Goal: Task Accomplishment & Management: Complete application form

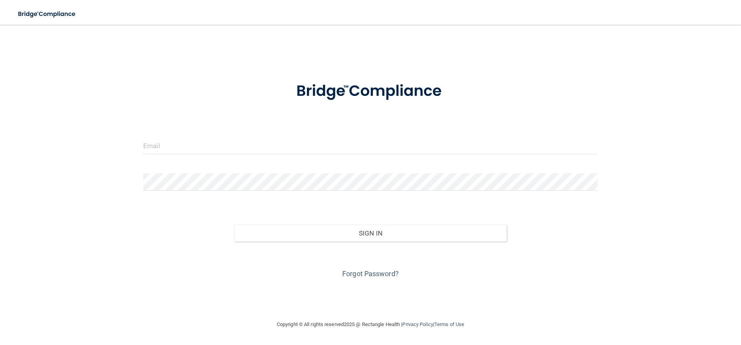
type input "[EMAIL_ADDRESS][DOMAIN_NAME]"
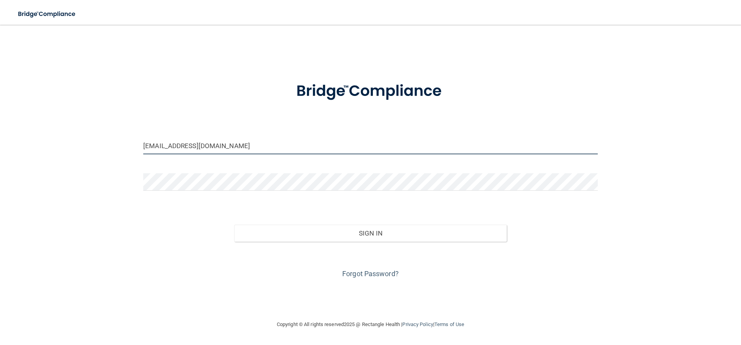
click at [230, 147] on input "[EMAIL_ADDRESS][DOMAIN_NAME]" at bounding box center [370, 145] width 455 height 17
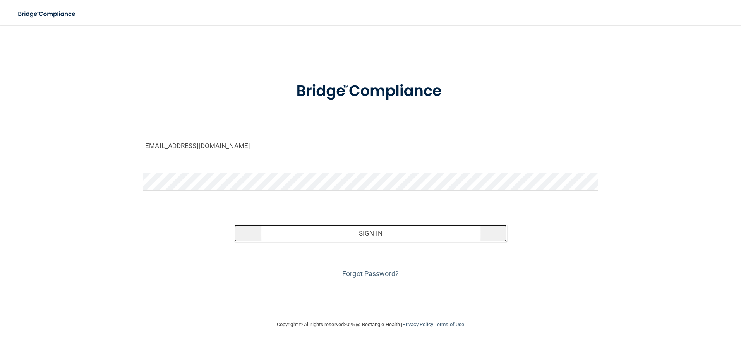
click at [370, 234] on button "Sign In" at bounding box center [370, 233] width 273 height 17
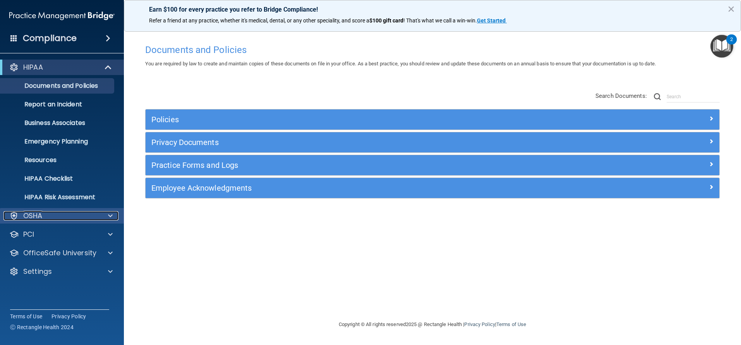
click at [110, 218] on span at bounding box center [110, 215] width 5 height 9
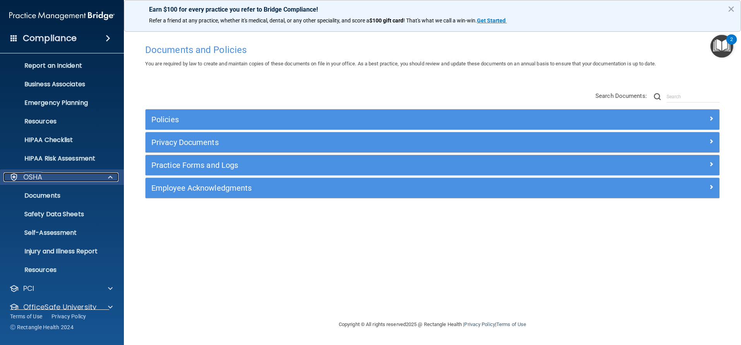
scroll to position [69, 0]
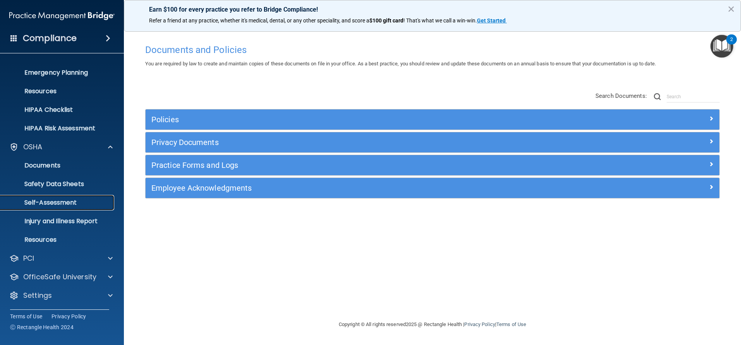
click at [65, 201] on p "Self-Assessment" at bounding box center [58, 203] width 106 height 8
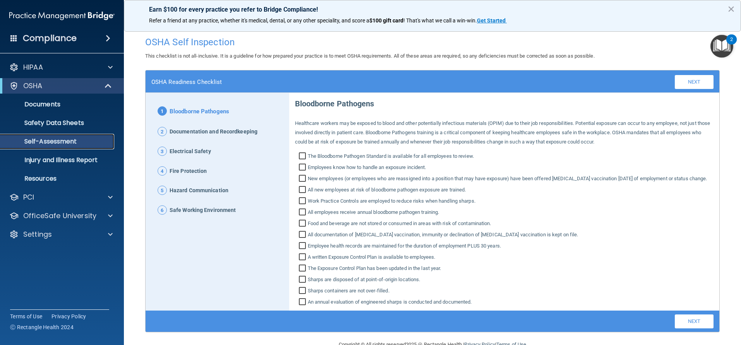
scroll to position [27, 0]
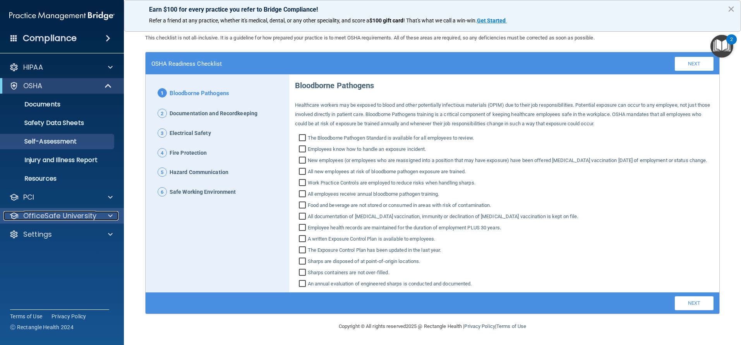
click at [91, 219] on p "OfficeSafe University" at bounding box center [59, 215] width 73 height 9
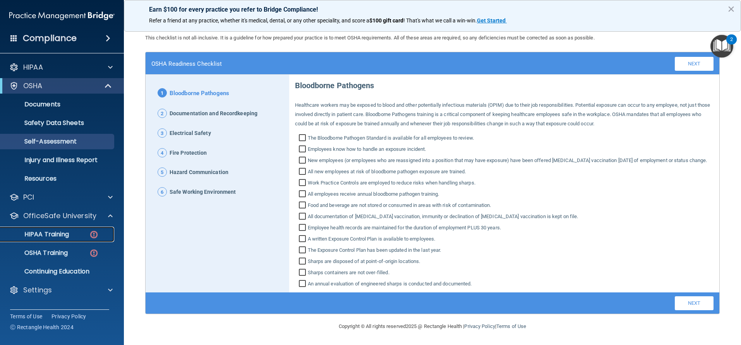
click at [91, 235] on img at bounding box center [94, 235] width 10 height 10
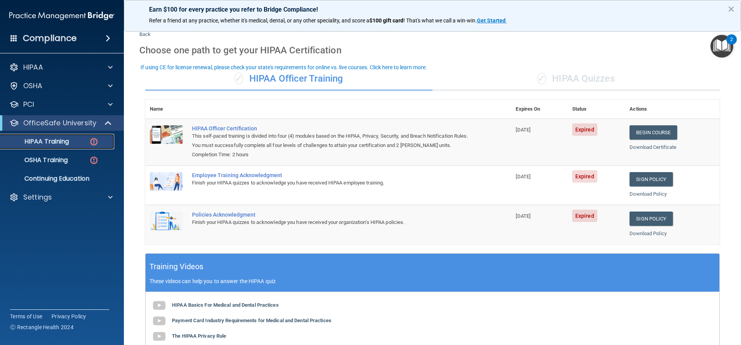
scroll to position [12, 0]
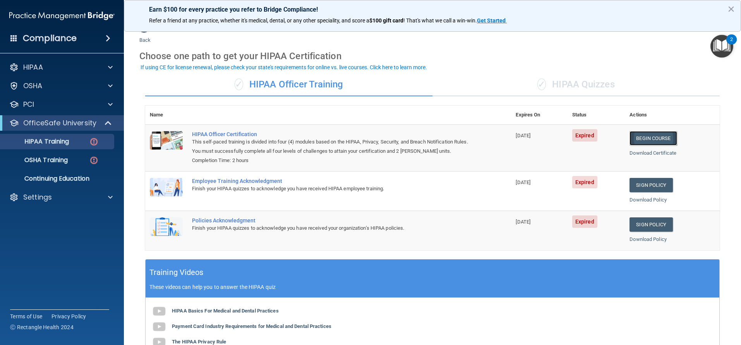
click at [643, 139] on link "Begin Course" at bounding box center [652, 138] width 47 height 14
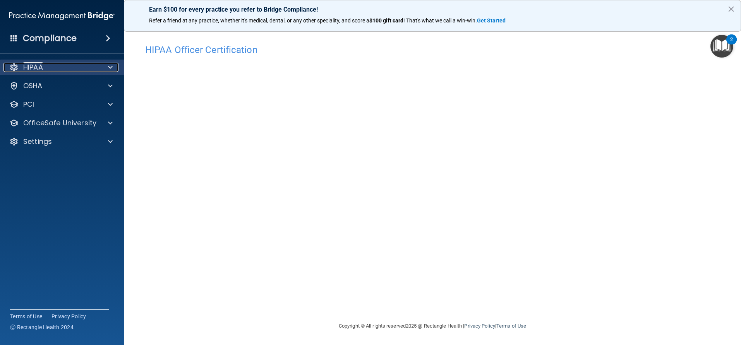
click at [62, 67] on div "HIPAA" at bounding box center [51, 67] width 96 height 9
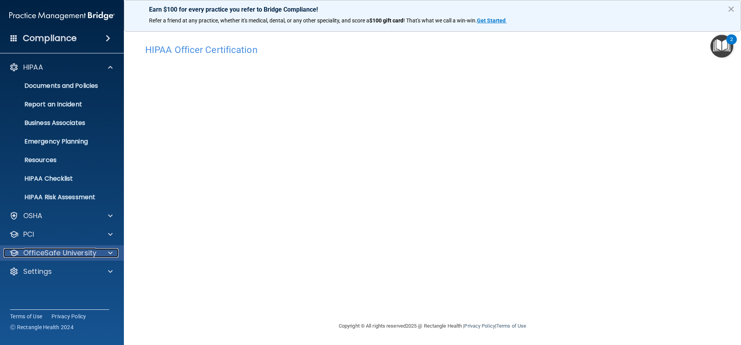
click at [96, 254] on div "OfficeSafe University" at bounding box center [51, 253] width 96 height 9
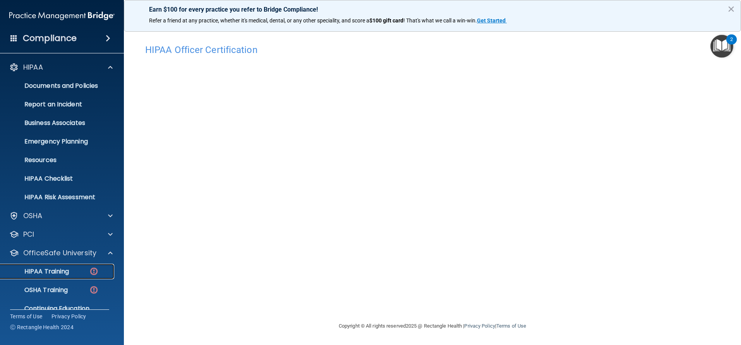
click at [68, 271] on p "HIPAA Training" at bounding box center [37, 272] width 64 height 8
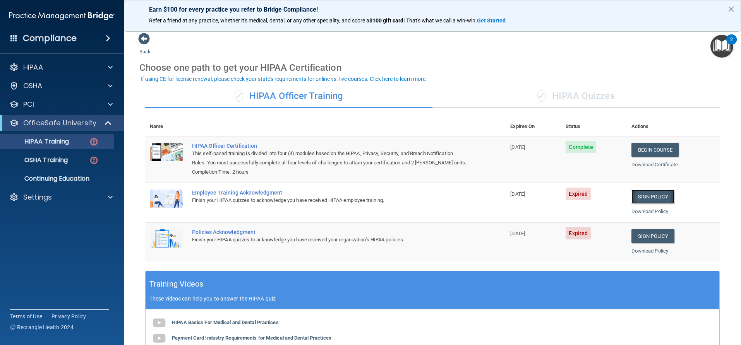
click at [649, 199] on link "Sign Policy" at bounding box center [652, 197] width 43 height 14
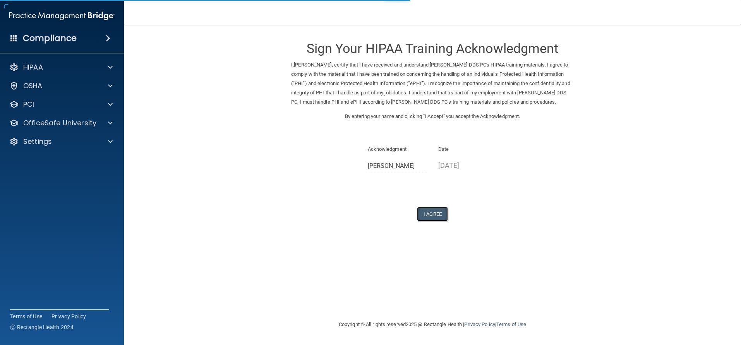
click at [430, 221] on button "I Agree" at bounding box center [432, 214] width 31 height 14
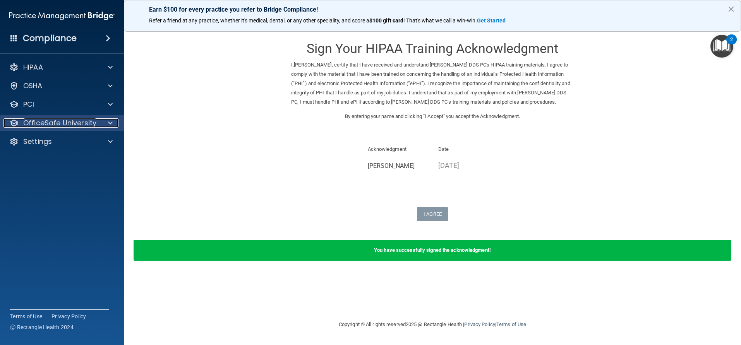
click at [109, 127] on span at bounding box center [110, 122] width 5 height 9
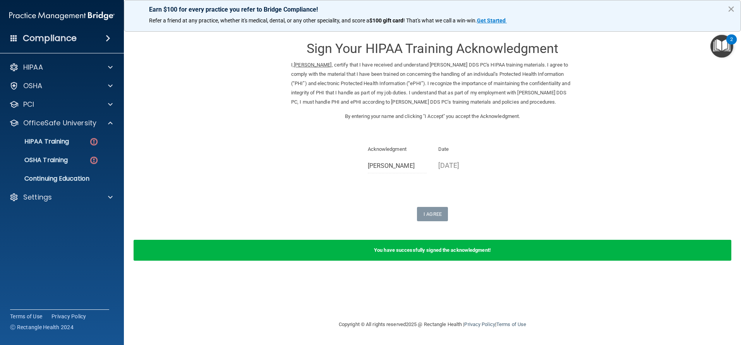
click at [727, 7] on button "×" at bounding box center [730, 9] width 7 height 12
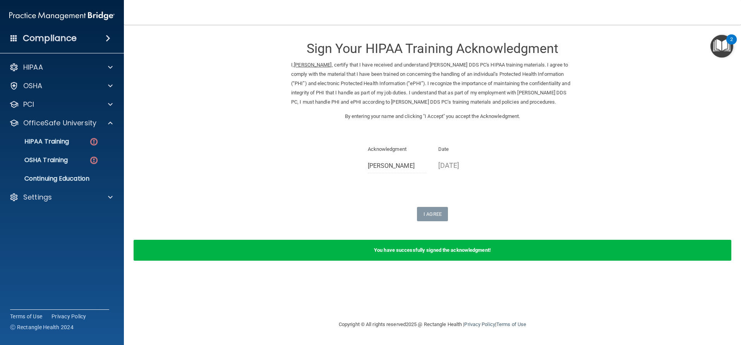
click at [382, 261] on div "You have successfully signed the acknowledgment!" at bounding box center [433, 250] width 598 height 21
click at [48, 141] on p "HIPAA Training" at bounding box center [37, 142] width 64 height 8
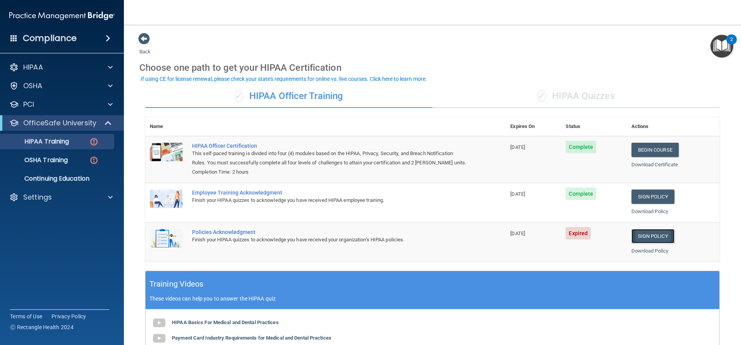
click at [649, 236] on link "Sign Policy" at bounding box center [652, 236] width 43 height 14
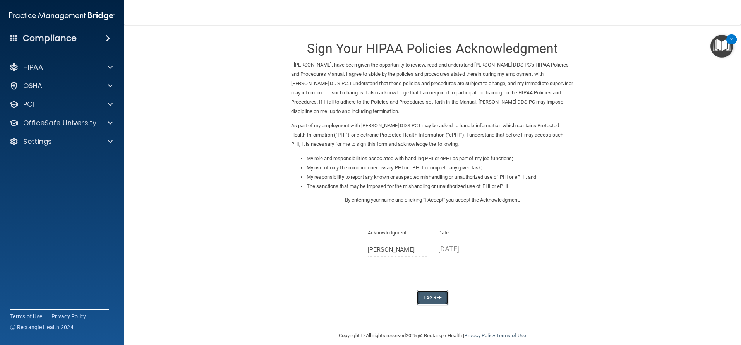
click at [428, 294] on button "I Agree" at bounding box center [432, 298] width 31 height 14
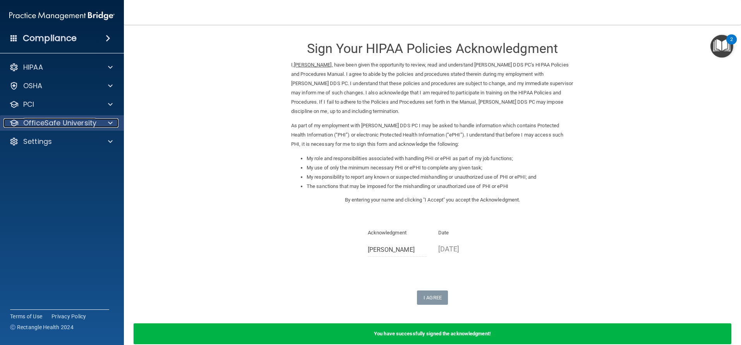
click at [52, 125] on p "OfficeSafe University" at bounding box center [59, 122] width 73 height 9
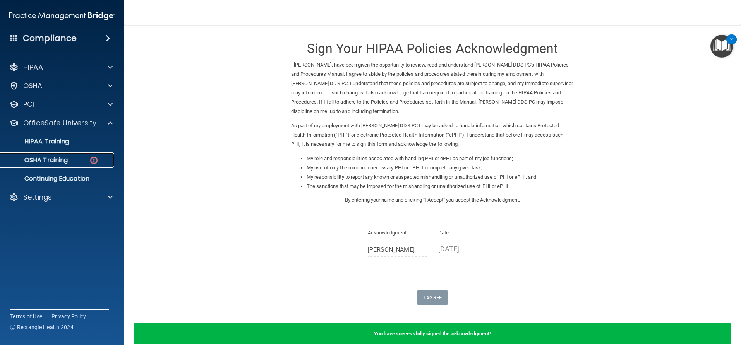
click at [46, 159] on p "OSHA Training" at bounding box center [36, 160] width 63 height 8
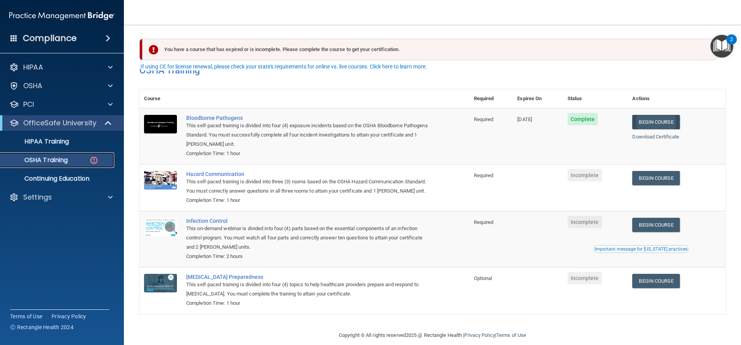
scroll to position [20, 0]
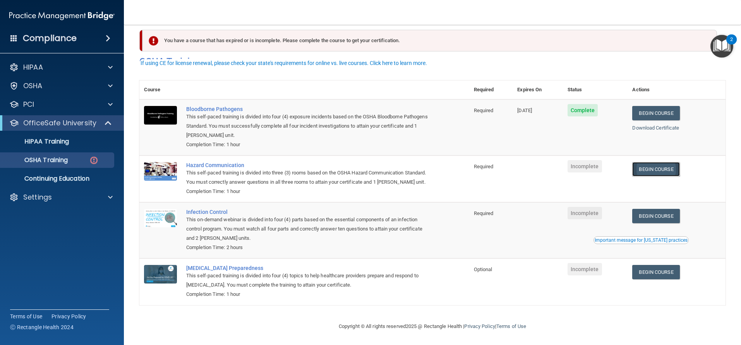
click at [657, 162] on link "Begin Course" at bounding box center [655, 169] width 47 height 14
